Goal: Information Seeking & Learning: Learn about a topic

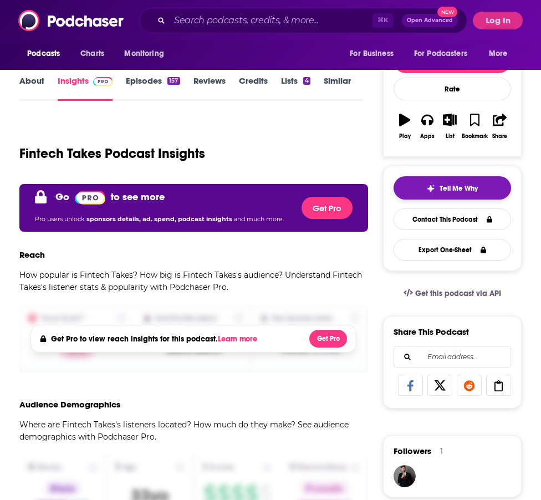
scroll to position [116, 0]
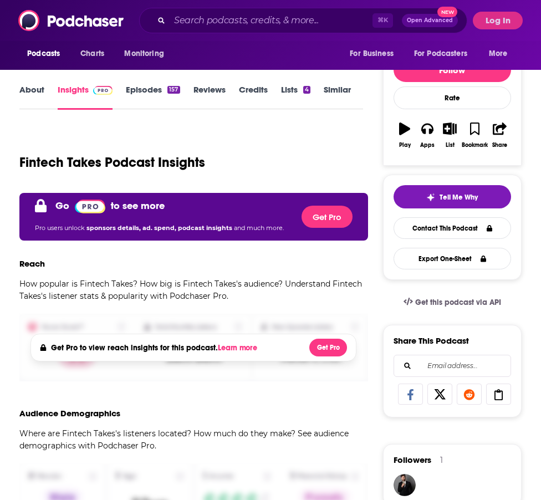
click at [495, 18] on button "Log In" at bounding box center [497, 21] width 50 height 18
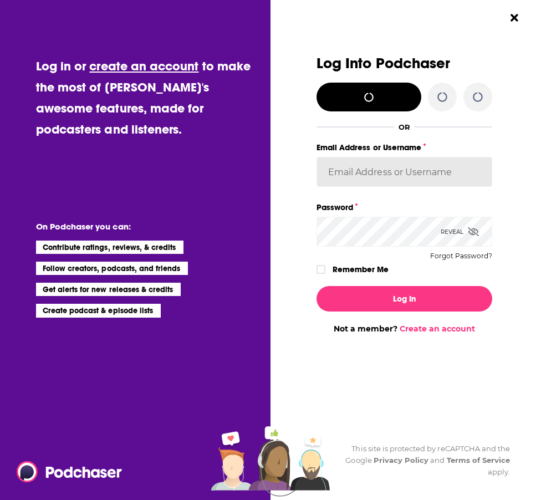
type input "[EMAIL_ADDRESS][DOMAIN_NAME]"
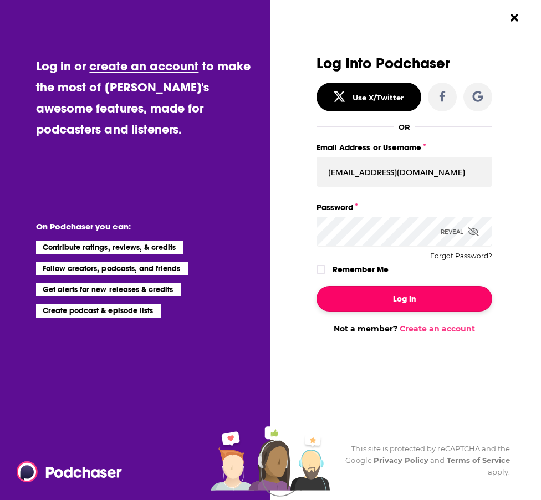
click at [388, 296] on button "Log In" at bounding box center [404, 298] width 176 height 25
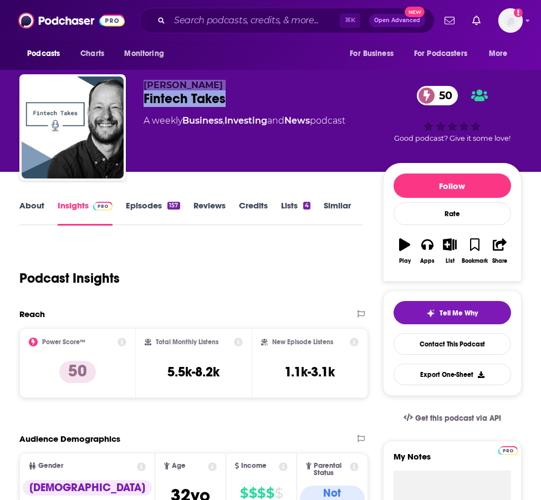
drag, startPoint x: 233, startPoint y: 94, endPoint x: 94, endPoint y: 93, distance: 138.5
click at [94, 94] on div "[PERSON_NAME] Fintech Takes 50 A weekly Business , Investing and News podcast 5…" at bounding box center [270, 129] width 502 height 111
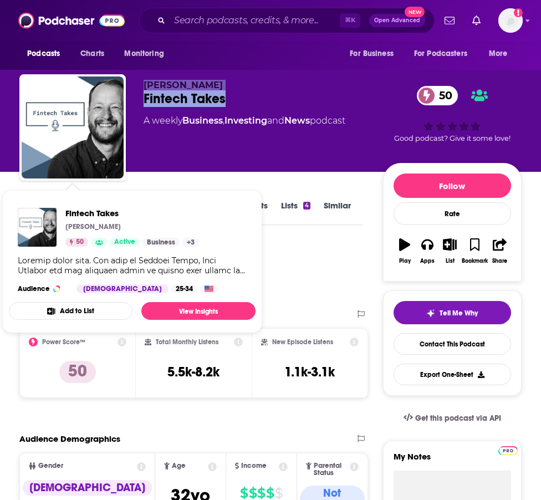
copy div "[PERSON_NAME] Fintech Takes"
